Goal: Find specific fact: Find specific fact

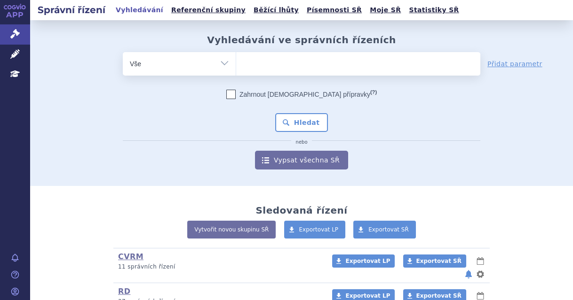
click at [271, 63] on ul at bounding box center [358, 62] width 244 height 20
click at [236, 63] on select at bounding box center [236, 64] width 0 height 24
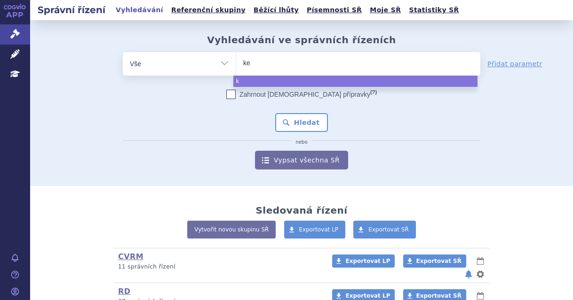
type input "key"
type input "keyt"
type input "keytr"
type input "keytrud"
type input "[MEDICAL_DATA]"
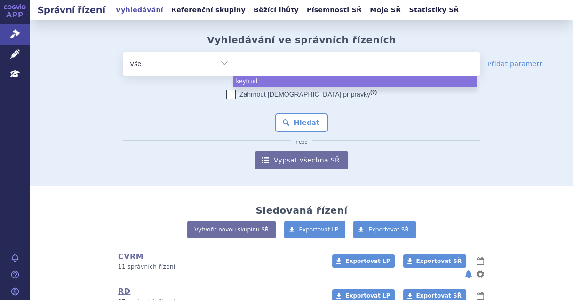
select select "[MEDICAL_DATA]"
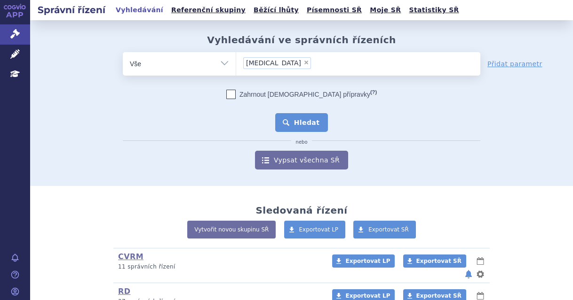
click at [287, 119] on button "Hledat" at bounding box center [301, 122] width 53 height 19
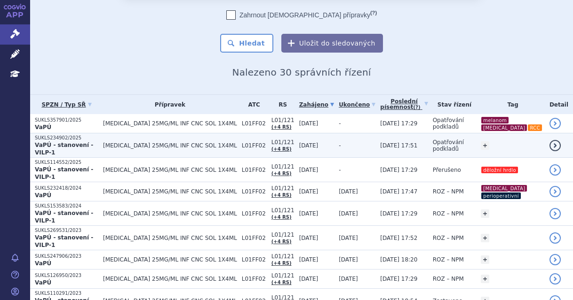
scroll to position [62, 0]
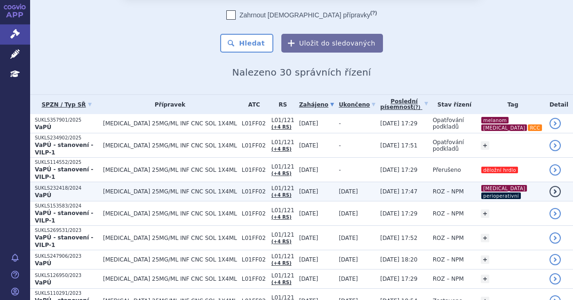
click at [376, 187] on td "[DATE] 17:47" at bounding box center [401, 191] width 52 height 19
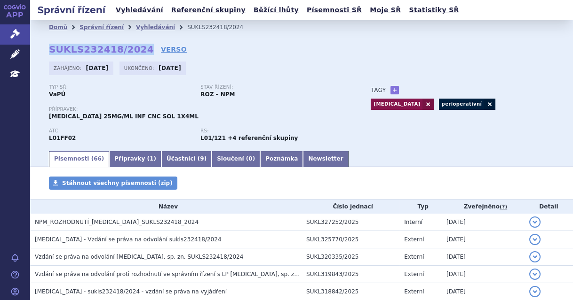
drag, startPoint x: 136, startPoint y: 49, endPoint x: 40, endPoint y: 50, distance: 96.4
click at [40, 50] on div "Domů Správní řízení Vyhledávání SUKLS232418/2024 SUKLS232418/2024 VERSO Zahájen…" at bounding box center [301, 92] width 543 height 116
copy strong "SUKLS232418/2024"
